Goal: Task Accomplishment & Management: Manage account settings

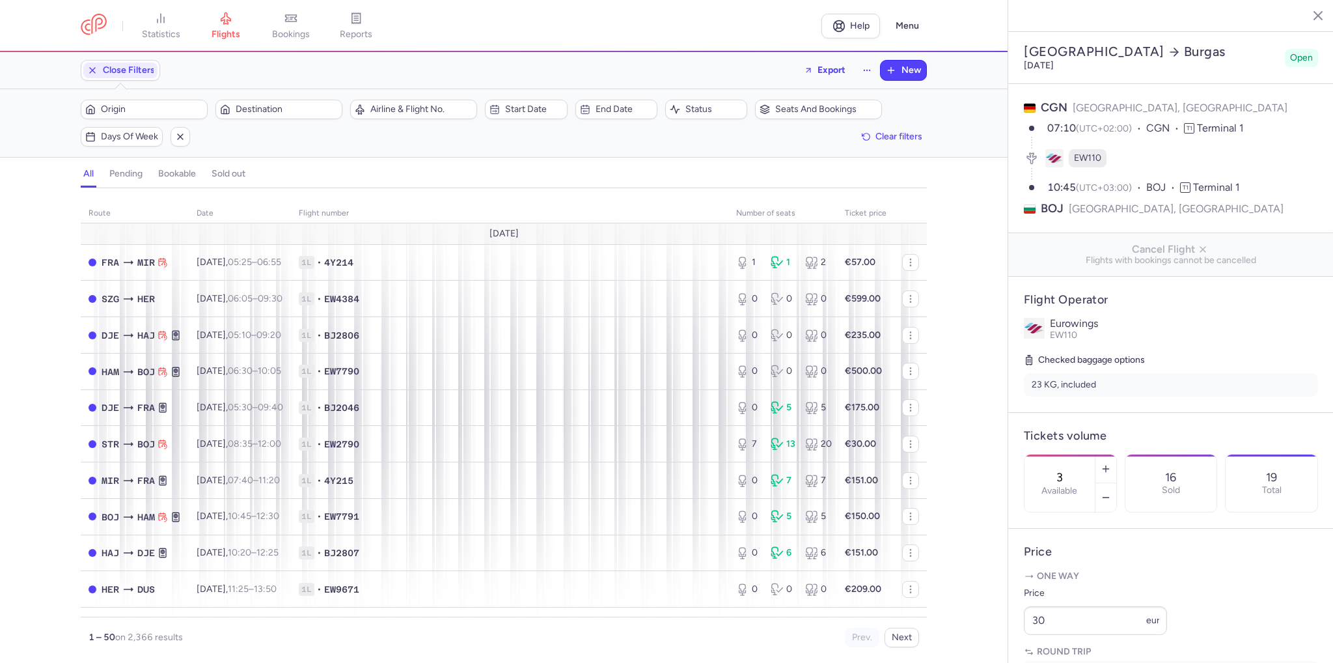
select select "days"
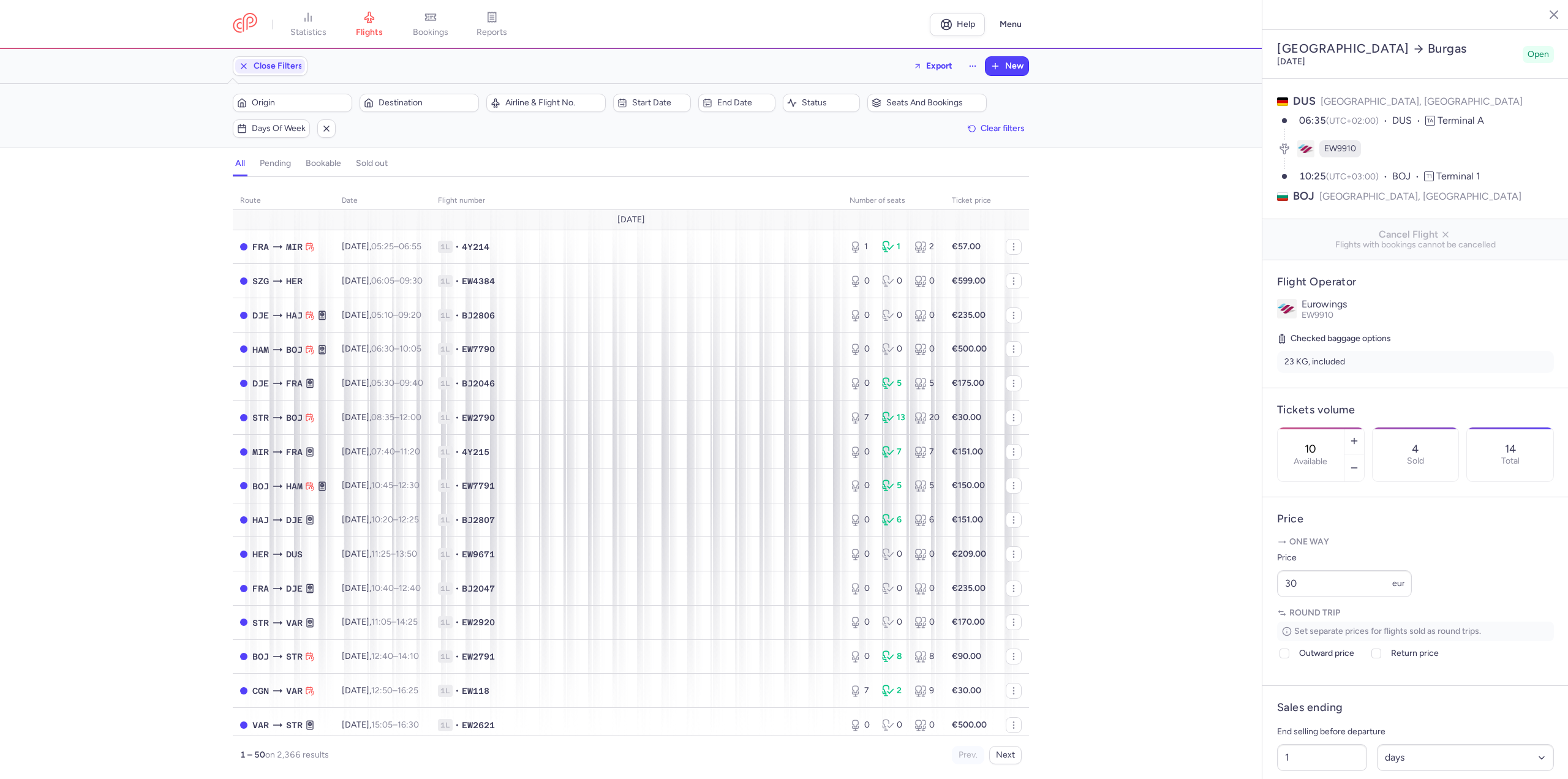
select select "days"
click at [1364, 454] on button "button" at bounding box center [1354, 468] width 20 height 27
type input "8"
click at [1326, 761] on button "Save changes" at bounding box center [1317, 755] width 82 height 27
